Goal: Task Accomplishment & Management: Manage account settings

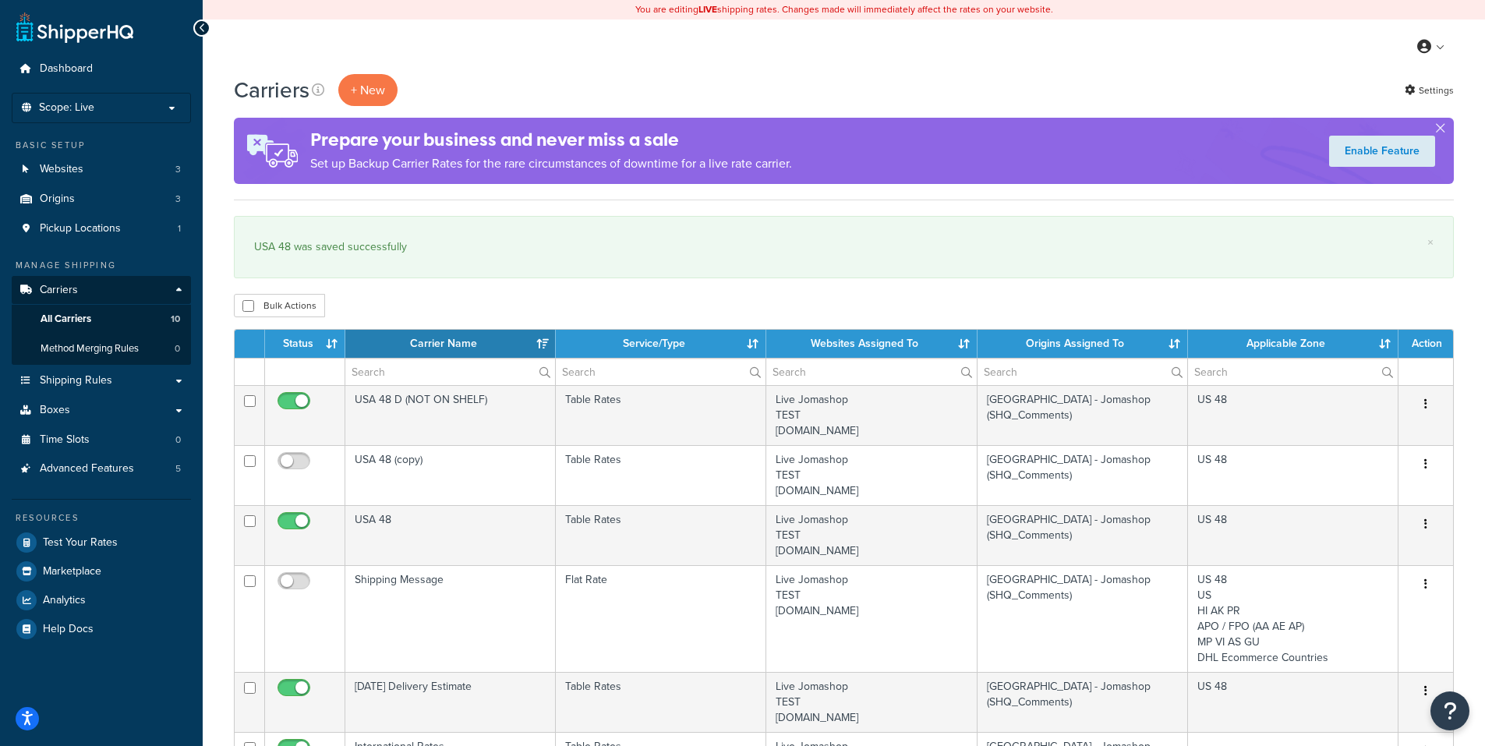
select select "15"
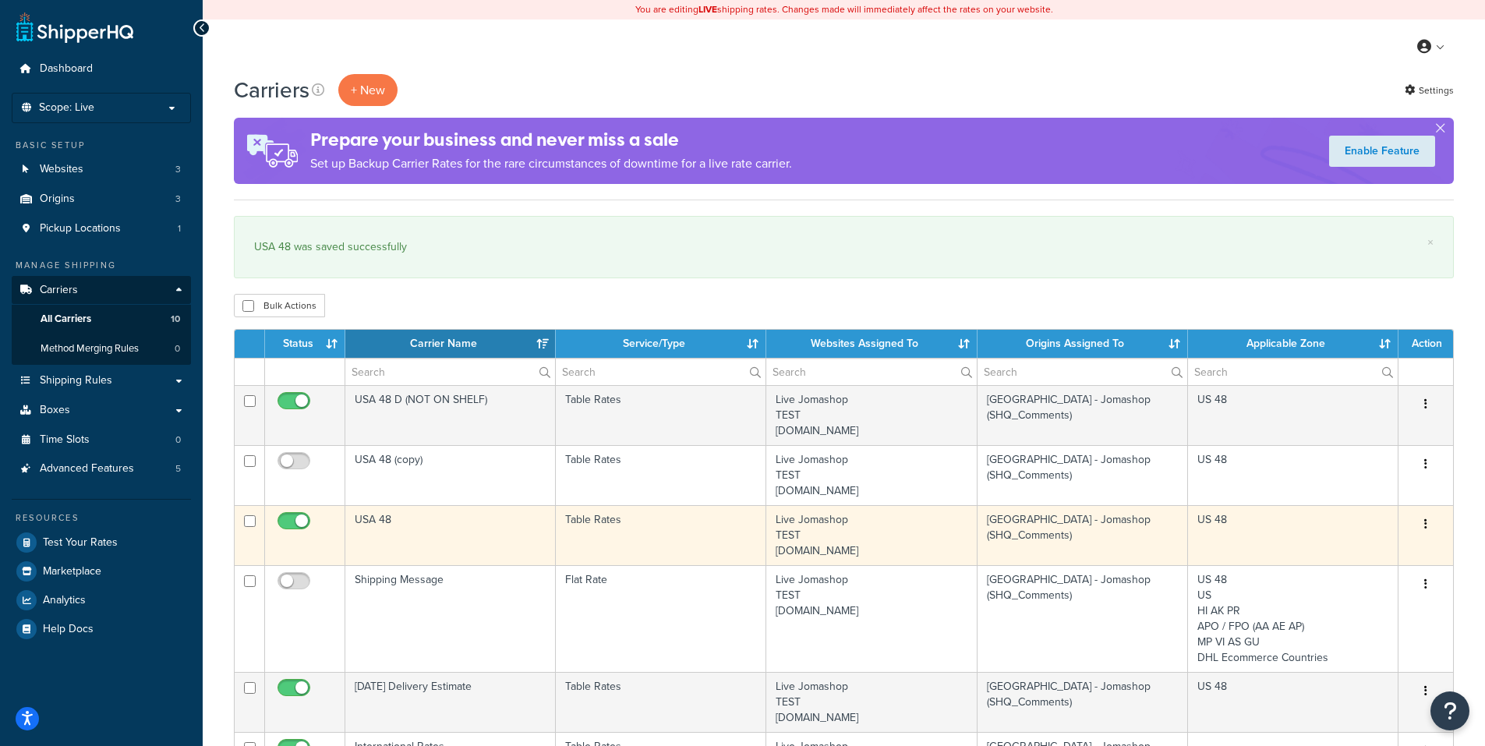
click at [1424, 522] on icon "button" at bounding box center [1425, 523] width 3 height 11
click at [1417, 544] on link "Edit" at bounding box center [1362, 556] width 123 height 32
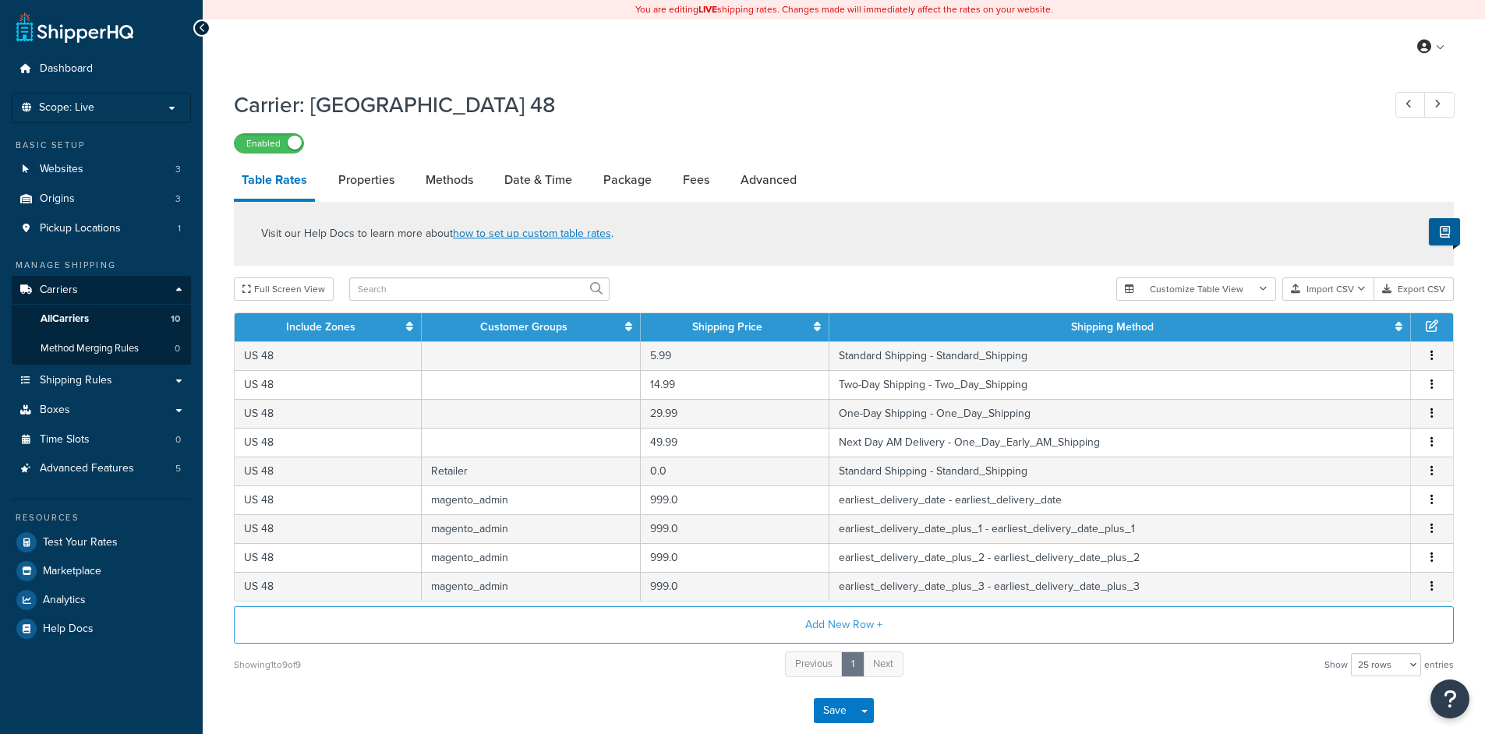
select select "25"
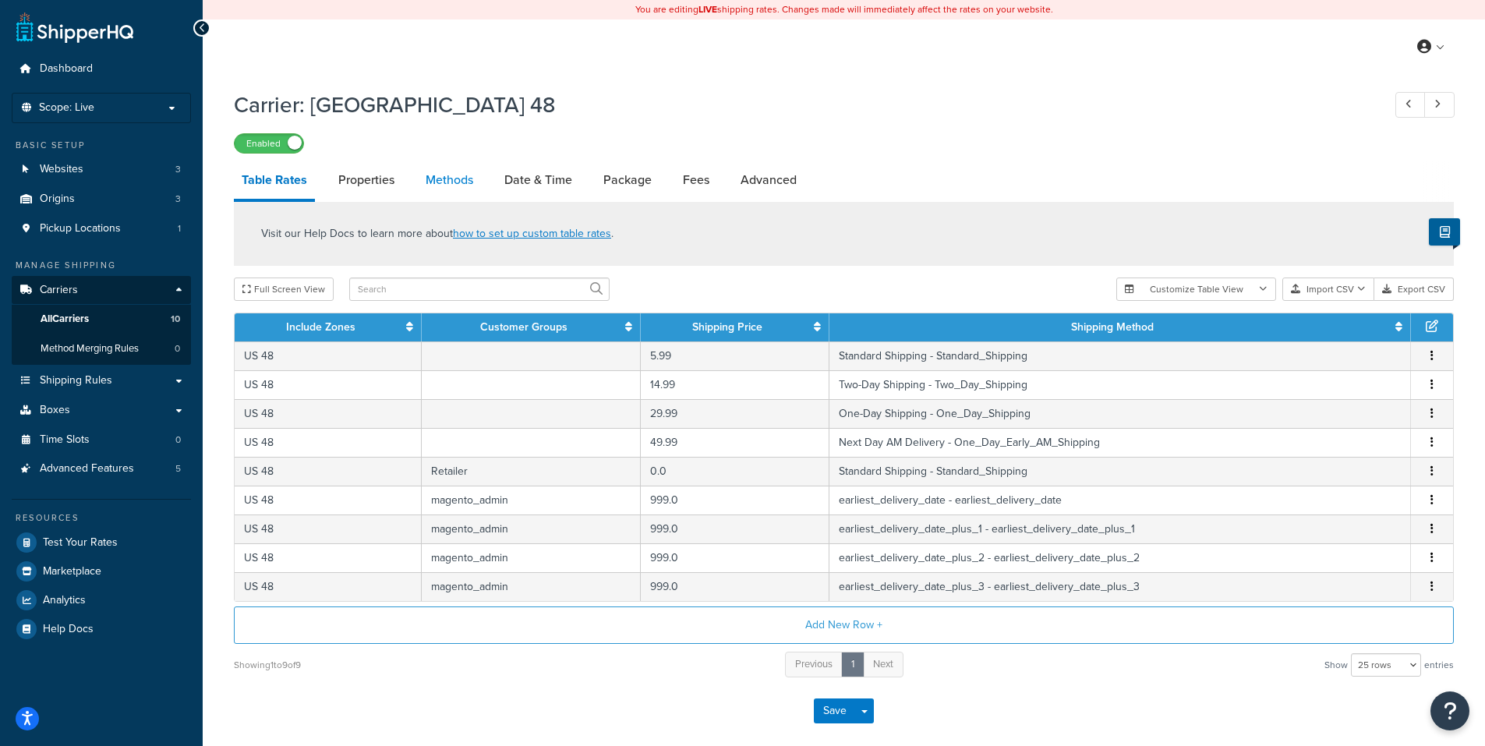
click at [435, 187] on link "Methods" at bounding box center [449, 179] width 63 height 37
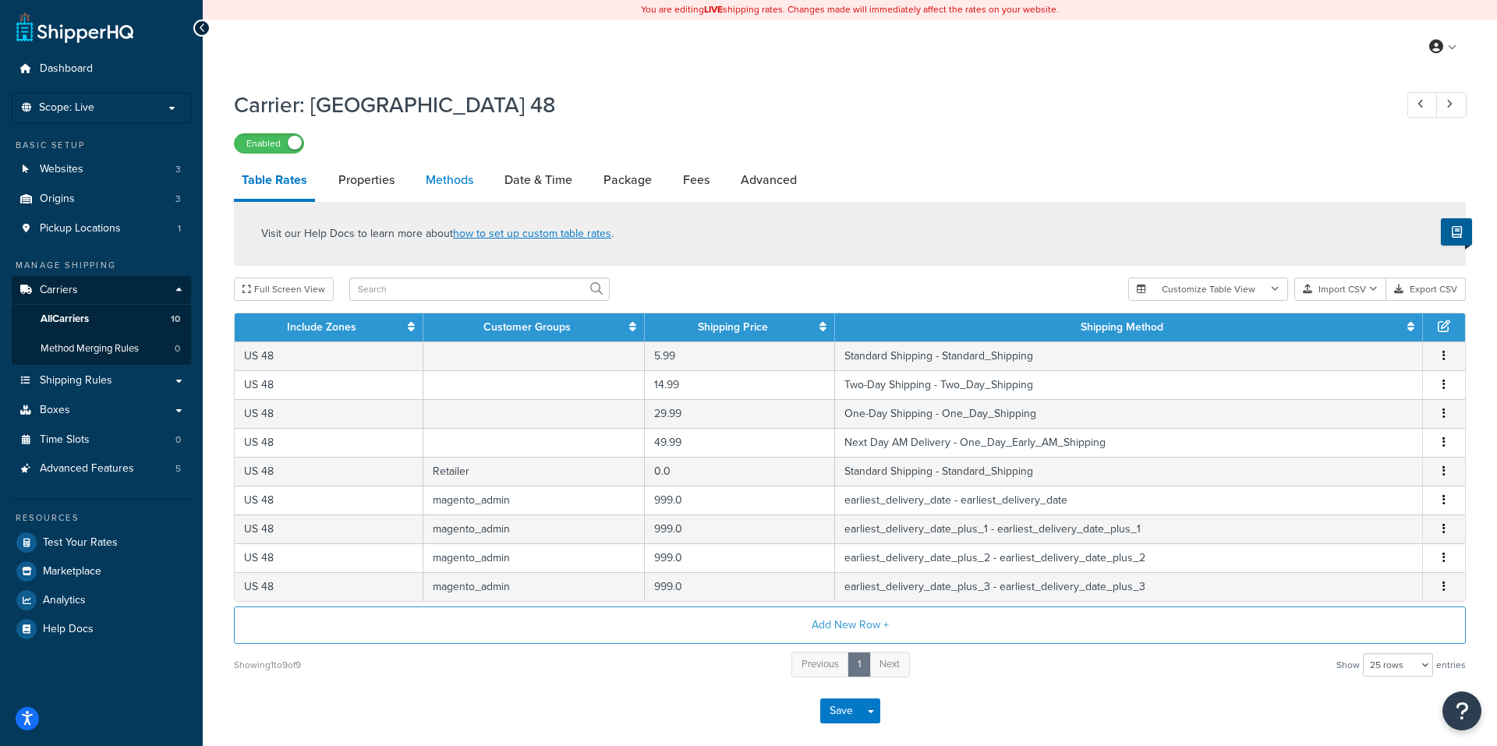
select select "25"
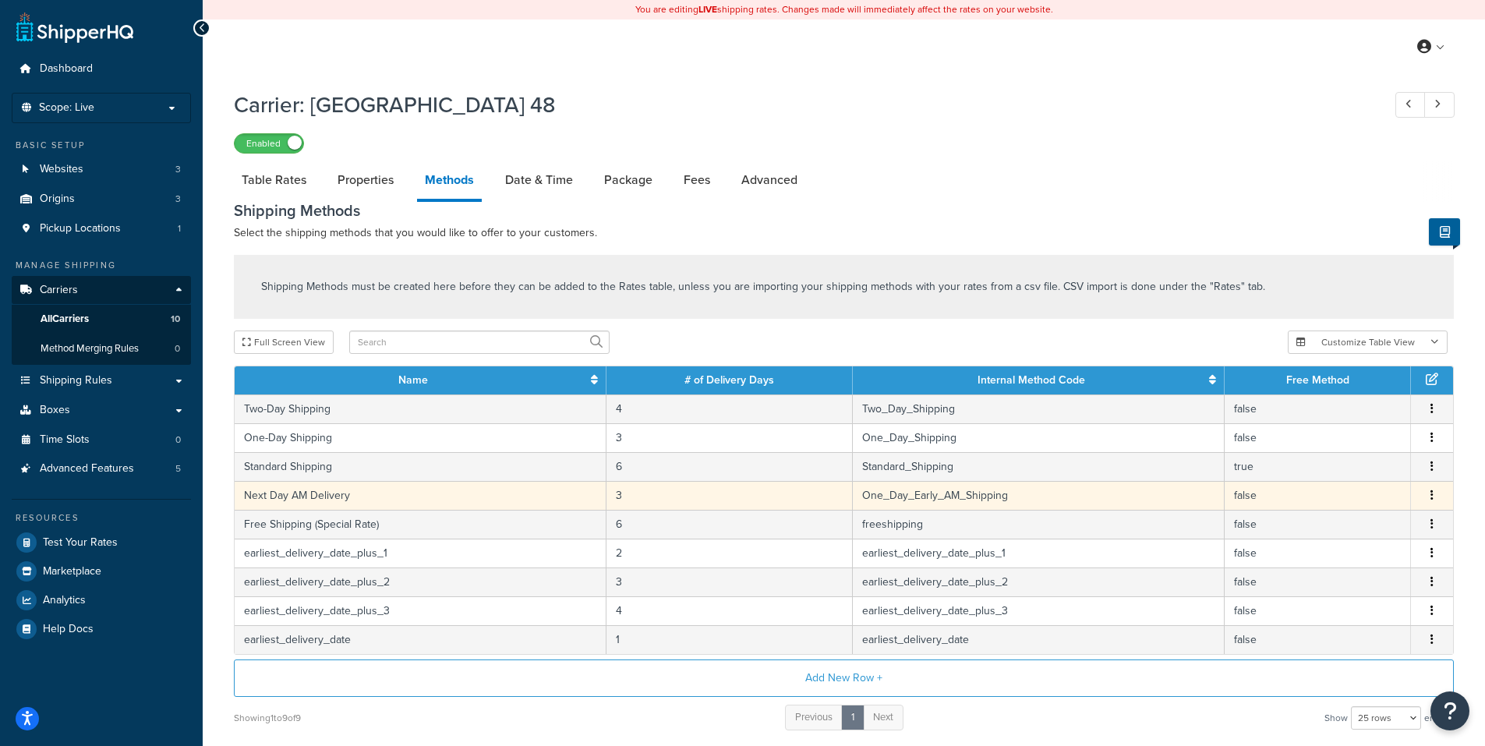
click at [1435, 496] on button "button" at bounding box center [1432, 495] width 12 height 17
click at [1340, 484] on div "Edit" at bounding box center [1352, 482] width 111 height 32
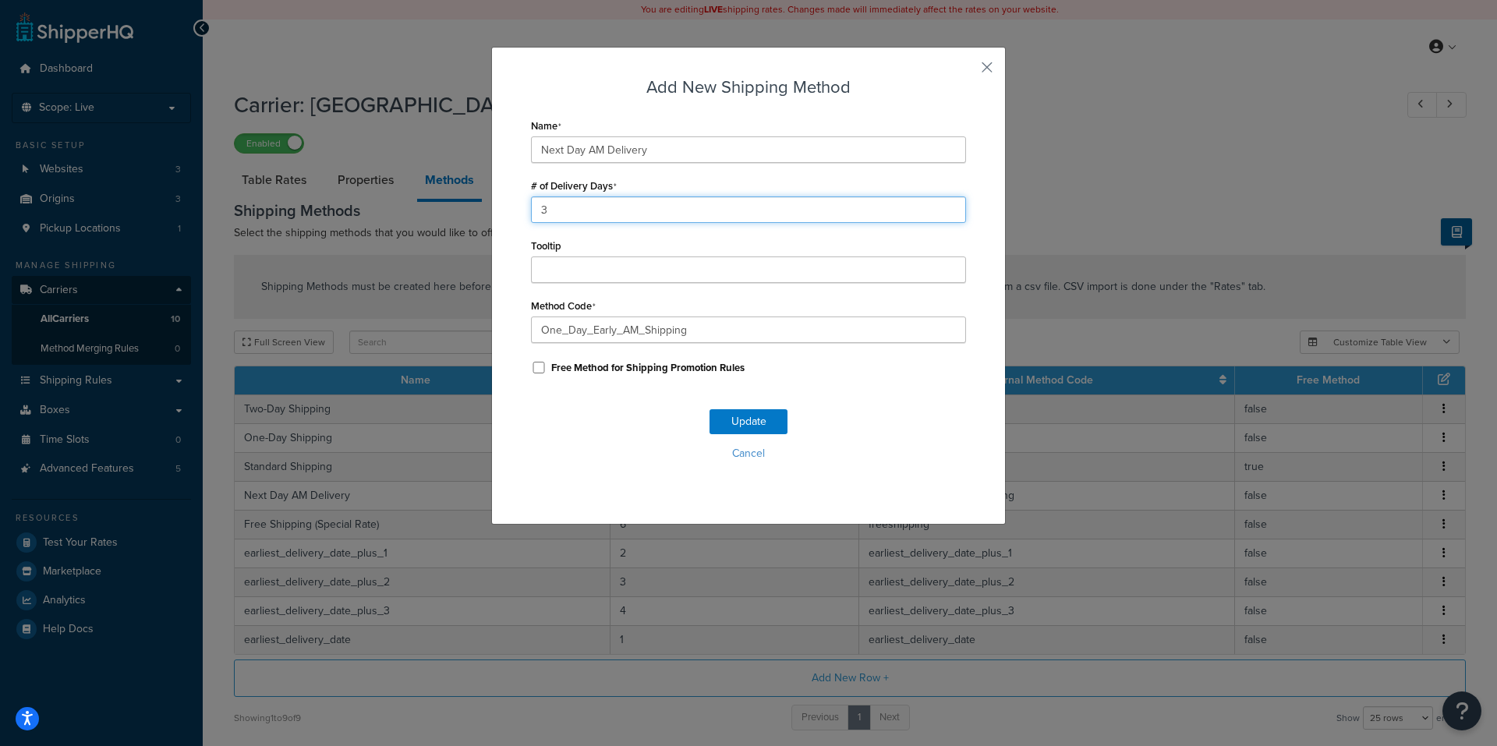
drag, startPoint x: 540, startPoint y: 212, endPoint x: 487, endPoint y: 216, distance: 53.2
click at [491, 211] on div "Add New Shipping Method Name Next Day AM Delivery # of Delivery Days 3 Tooltip …" at bounding box center [748, 286] width 515 height 478
type input "1"
click at [740, 422] on button "Update" at bounding box center [748, 421] width 78 height 25
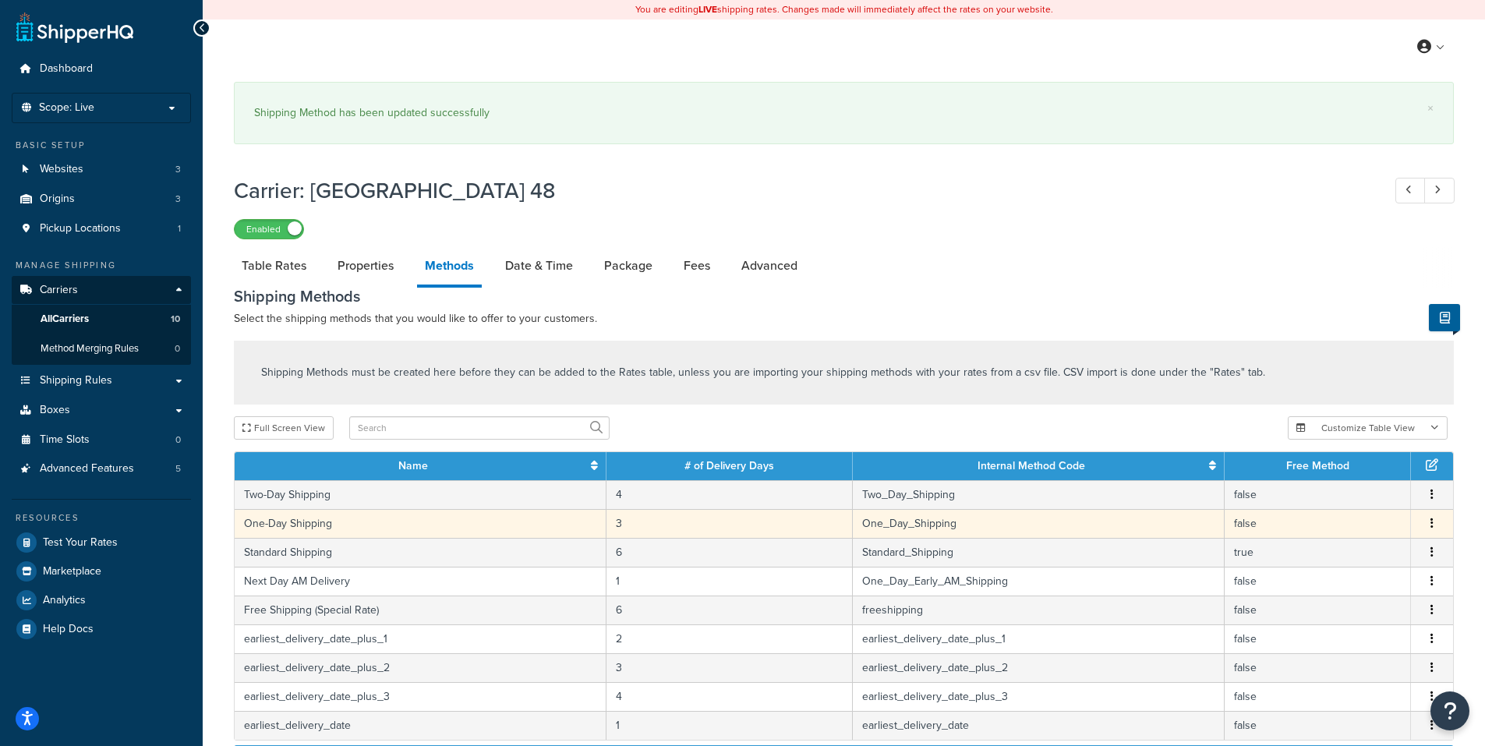
click at [1434, 526] on button "button" at bounding box center [1432, 523] width 12 height 17
click at [1345, 511] on div "Edit" at bounding box center [1352, 510] width 111 height 32
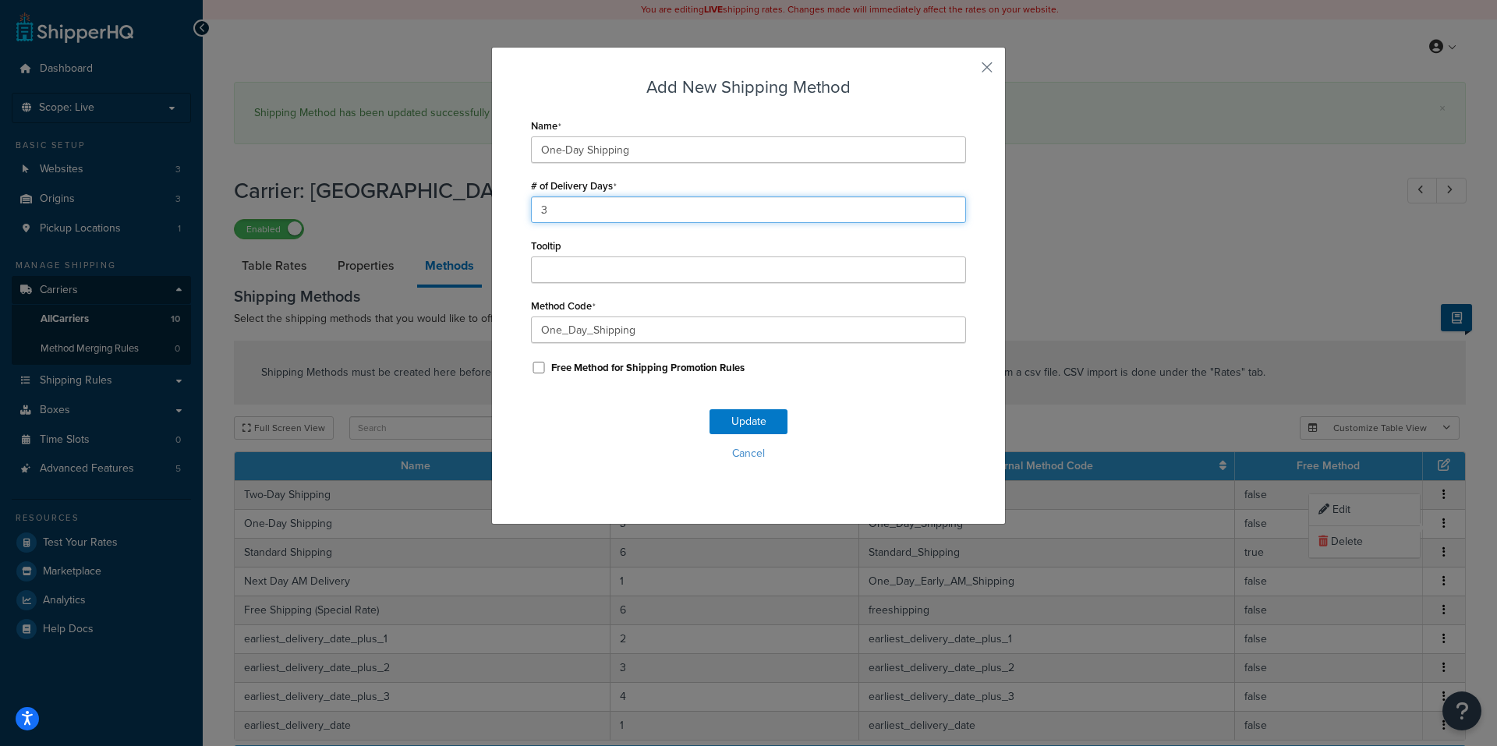
click at [445, 212] on div "Add New Shipping Method Name One-Day Shipping # of Delivery Days 3 Tooltip Meth…" at bounding box center [748, 373] width 1497 height 746
type input "1"
click at [735, 424] on button "Update" at bounding box center [748, 421] width 78 height 25
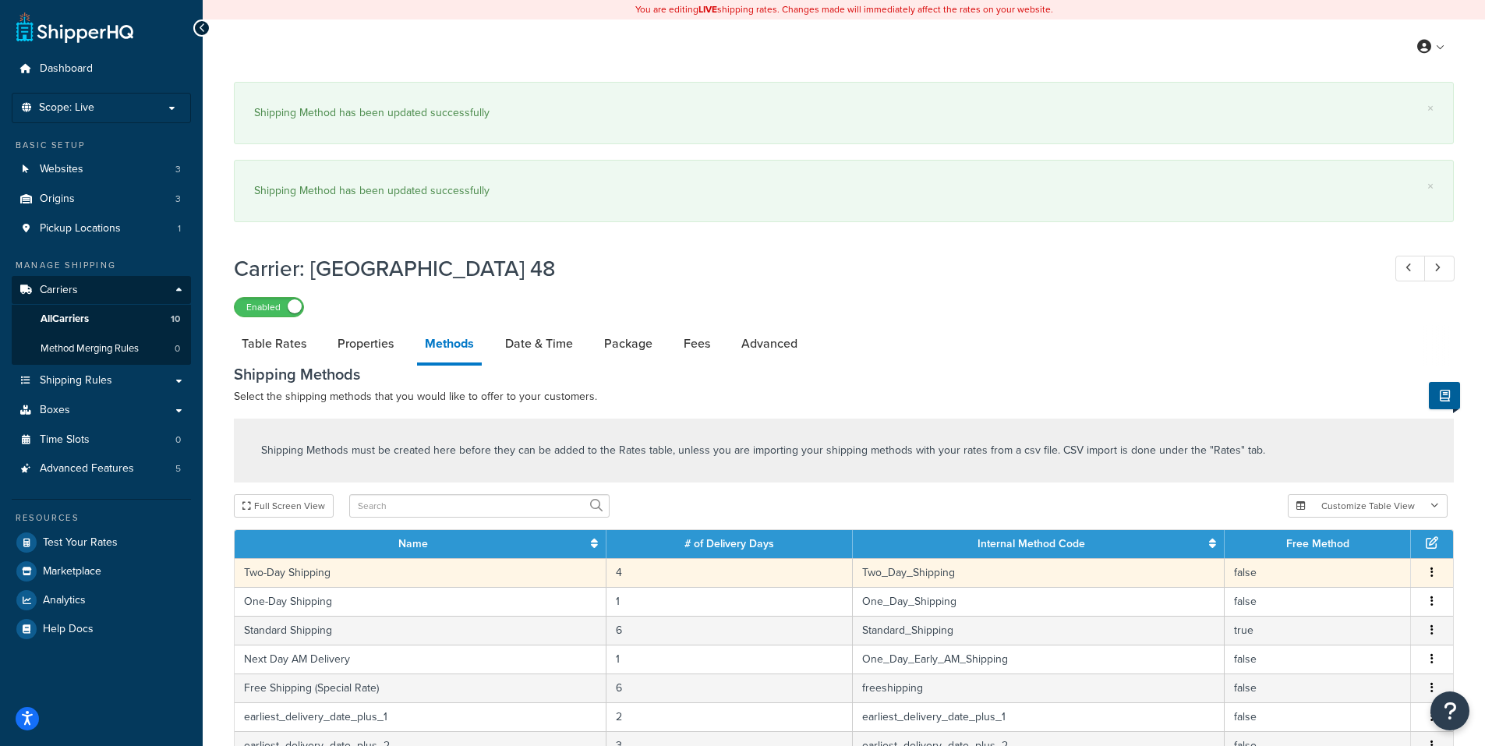
click at [1433, 575] on icon "button" at bounding box center [1432, 572] width 3 height 11
click at [1342, 561] on div "Edit" at bounding box center [1352, 559] width 111 height 32
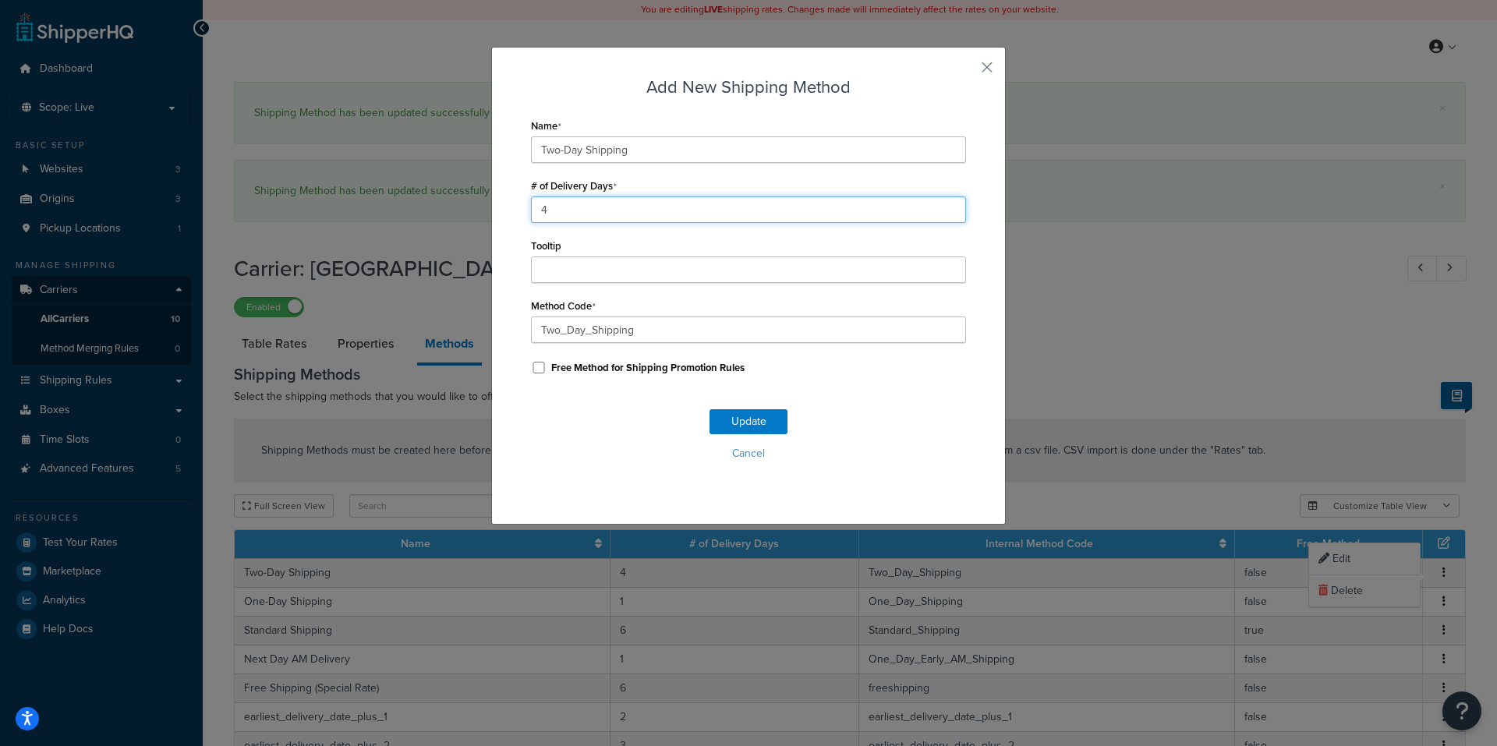
drag, startPoint x: 493, startPoint y: 209, endPoint x: 460, endPoint y: 211, distance: 32.8
click at [461, 209] on div "Add New Shipping Method Name Two-Day Shipping # of Delivery Days 4 Tooltip Meth…" at bounding box center [748, 373] width 1497 height 746
type input "2"
click at [740, 423] on button "Update" at bounding box center [748, 421] width 78 height 25
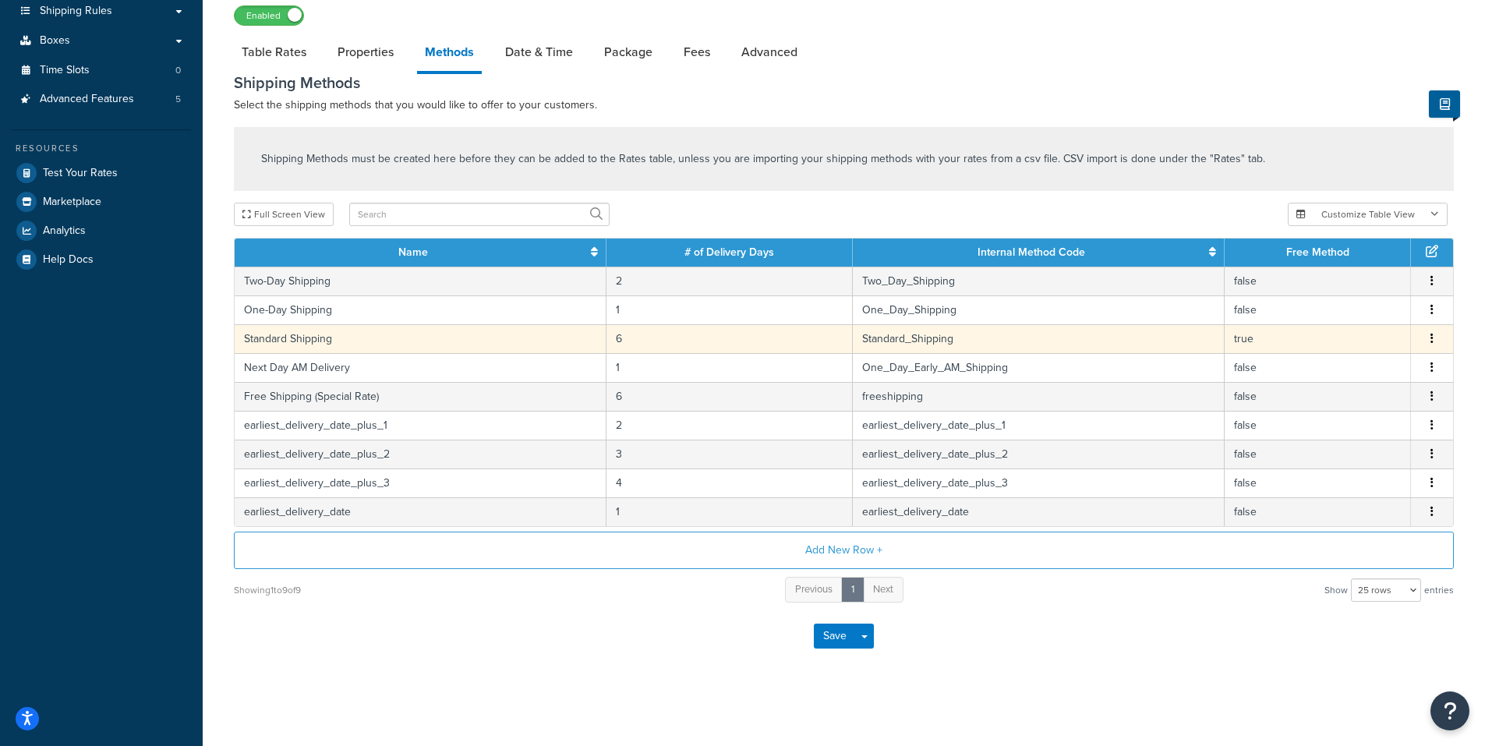
scroll to position [372, 0]
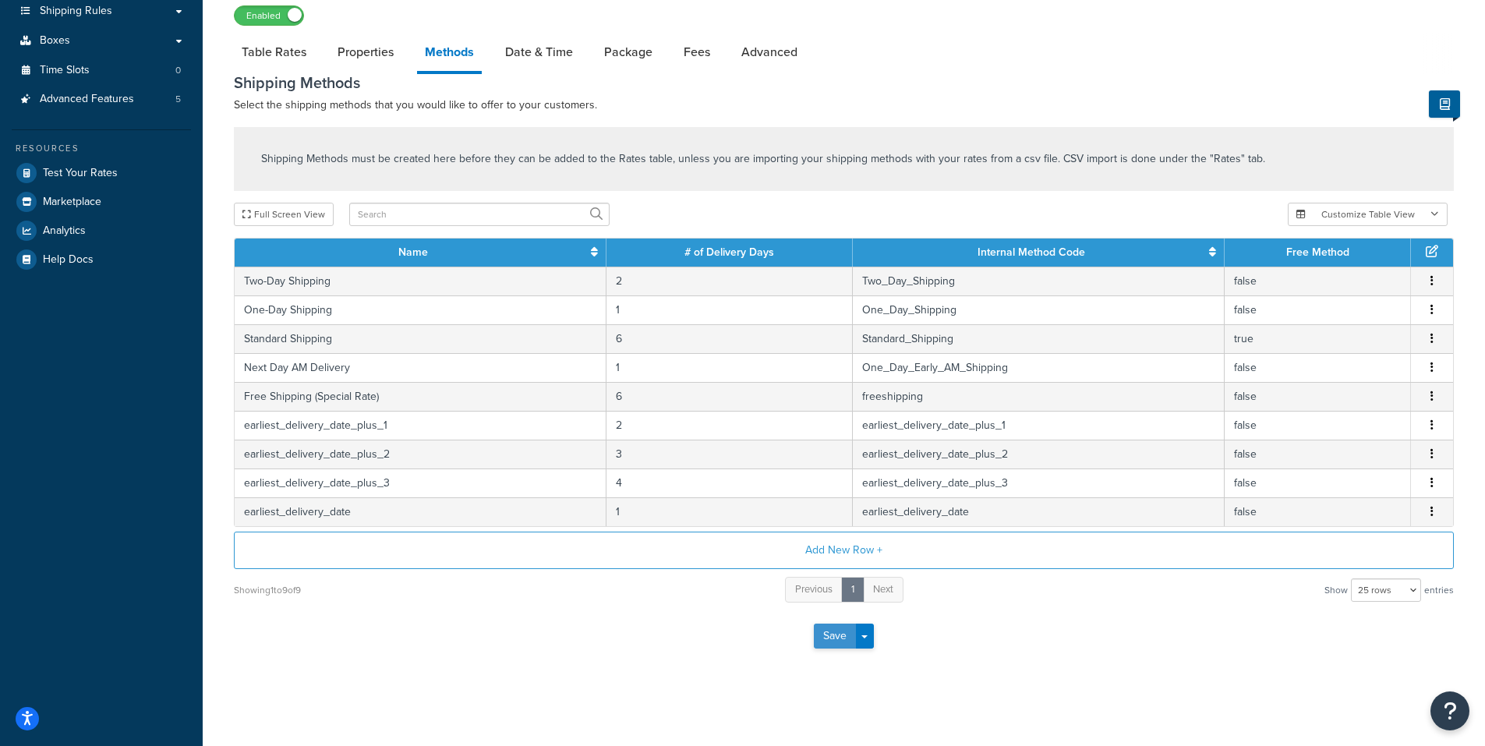
click at [832, 639] on button "Save" at bounding box center [835, 636] width 42 height 25
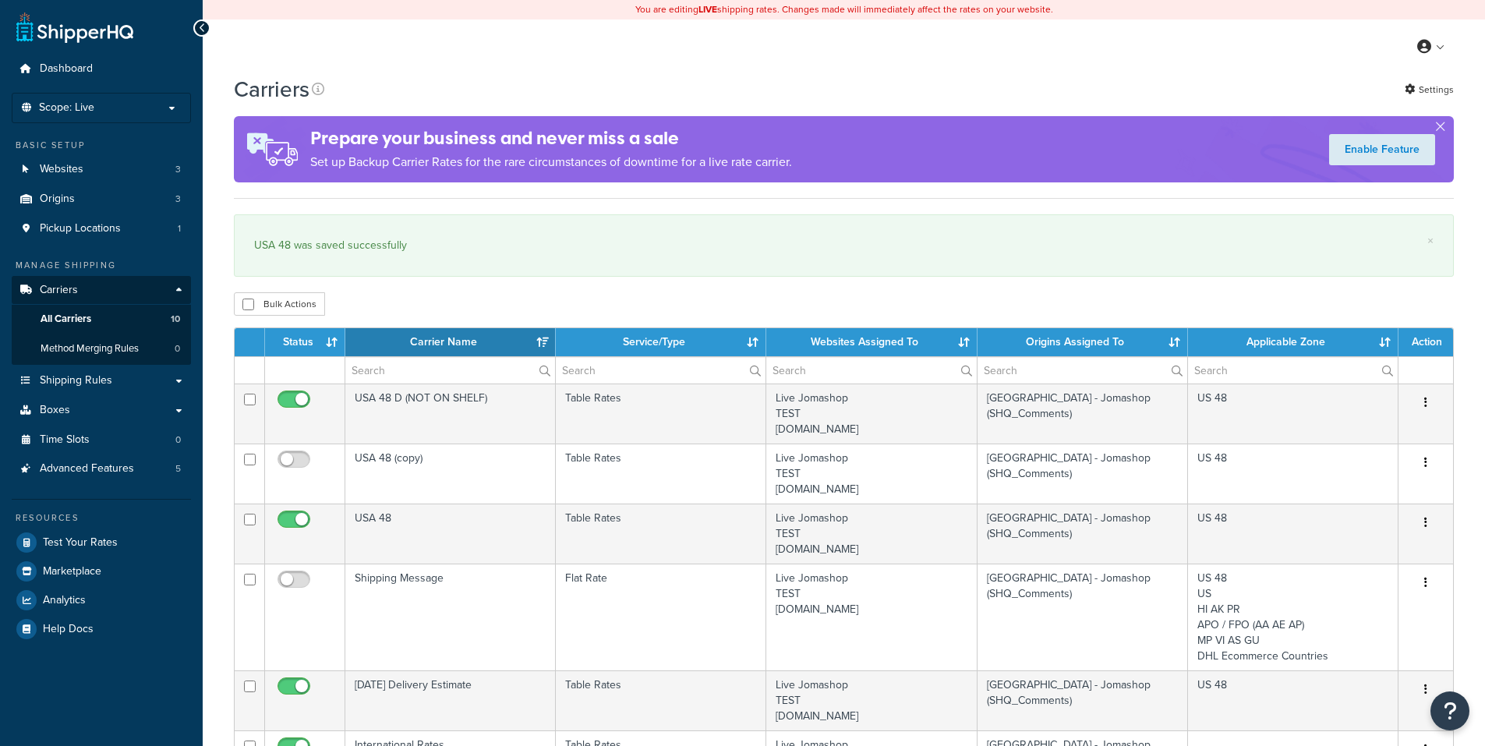
select select "15"
